Goal: Go to known website: Access a specific website the user already knows

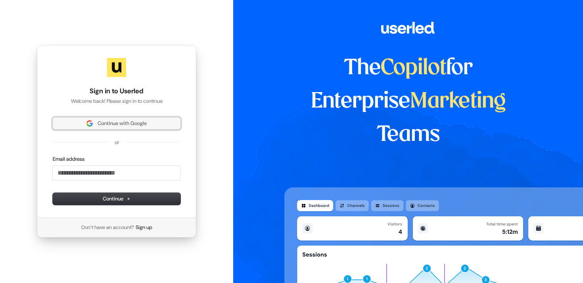
click at [108, 126] on span "Continue with Google" at bounding box center [122, 123] width 49 height 7
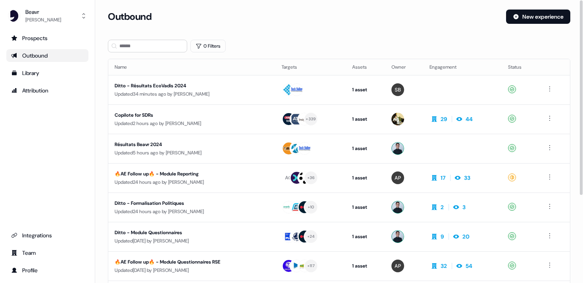
click at [236, 35] on section "Loading... Outbound New experience 0 Filters Name Targets Assets Owner Engageme…" at bounding box center [339, 210] width 488 height 401
